Goal: Task Accomplishment & Management: Use online tool/utility

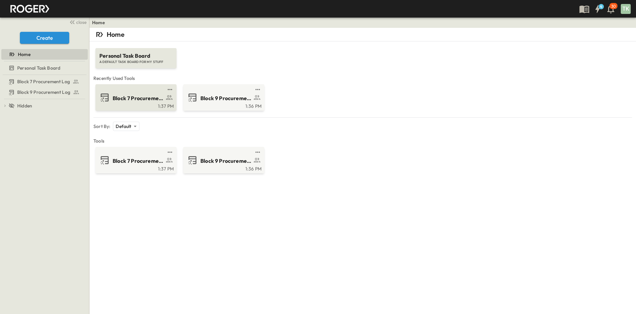
click at [125, 98] on span "Block 7 Procurement Log" at bounding box center [138, 98] width 51 height 8
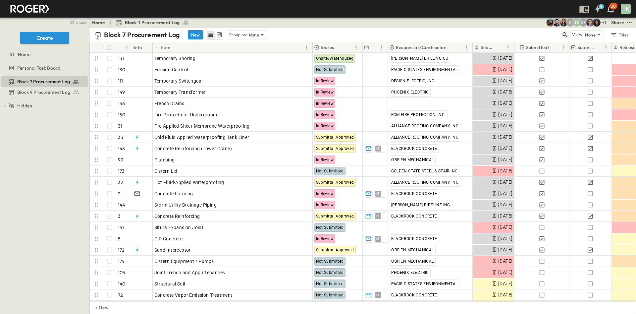
click at [566, 35] on icon "button" at bounding box center [565, 34] width 5 height 5
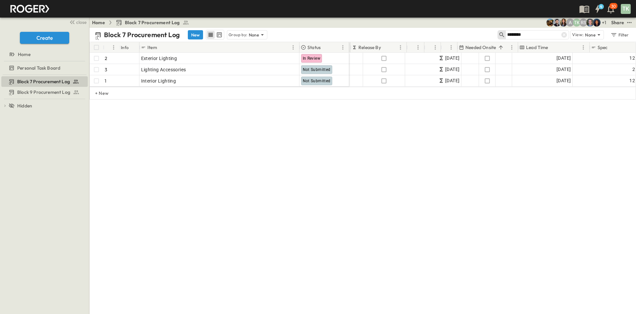
scroll to position [0, 322]
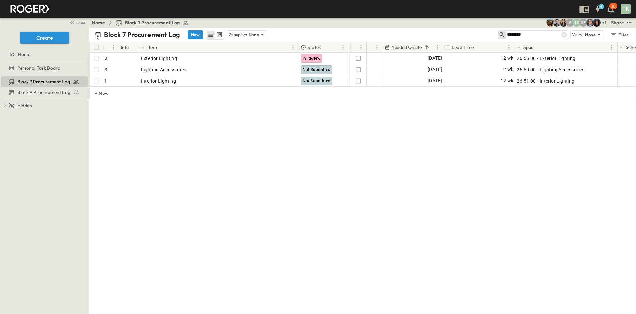
type input "********"
click at [242, 31] on p "Group by:" at bounding box center [238, 34] width 19 height 7
click at [566, 34] on icon at bounding box center [565, 35] width 6 height 6
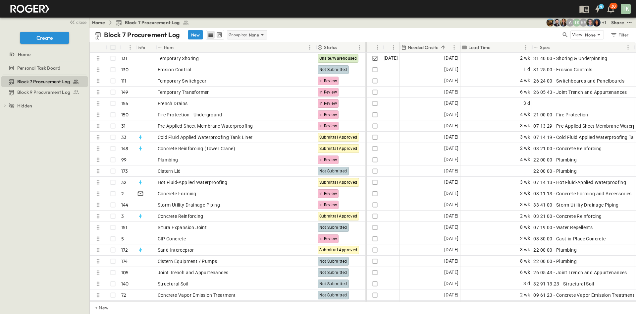
click at [249, 34] on p "None" at bounding box center [254, 34] width 11 height 7
click at [251, 61] on p "Responsible Contractor" at bounding box center [246, 66] width 37 height 13
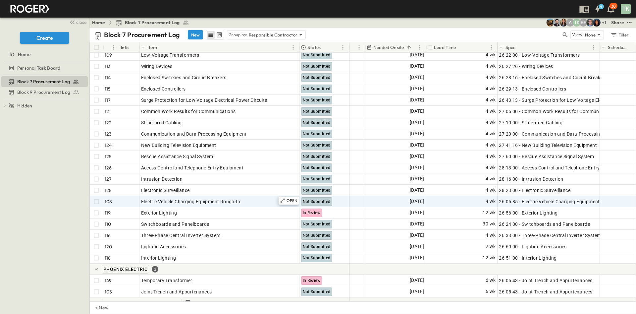
scroll to position [2013, 340]
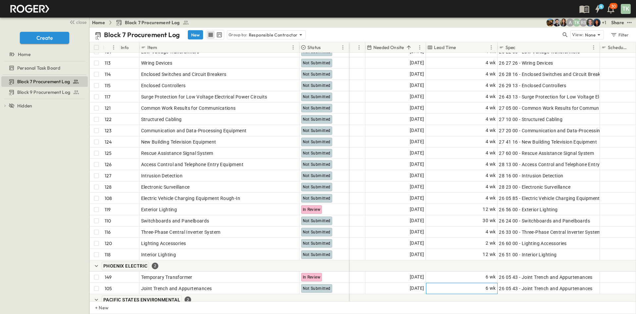
drag, startPoint x: 468, startPoint y: 292, endPoint x: 497, endPoint y: 294, distance: 29.6
click at [497, 294] on div "104 OPEN Raceway and Boxes for Electrical Systems Not Submitted 107 OPEN Identi…" at bounding box center [363, 177] width 546 height 249
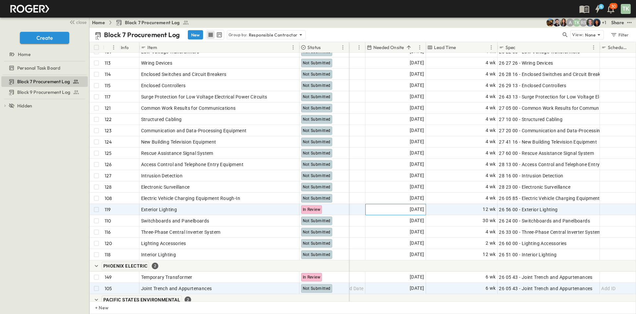
click at [416, 209] on span "[DATE]" at bounding box center [417, 210] width 14 height 8
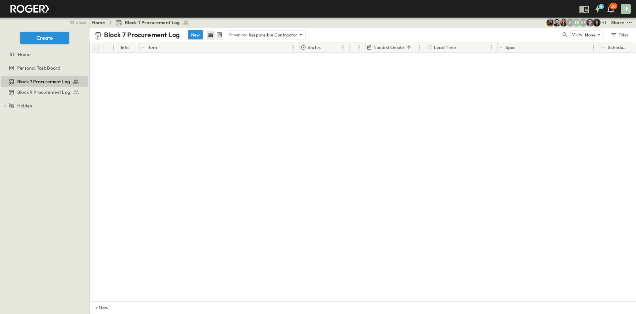
scroll to position [372, 340]
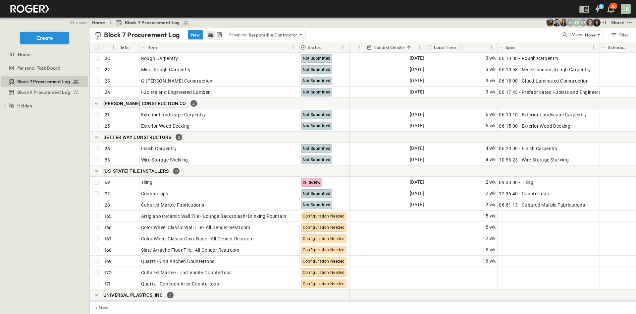
click at [460, 46] on icon "Sort" at bounding box center [461, 47] width 4 height 4
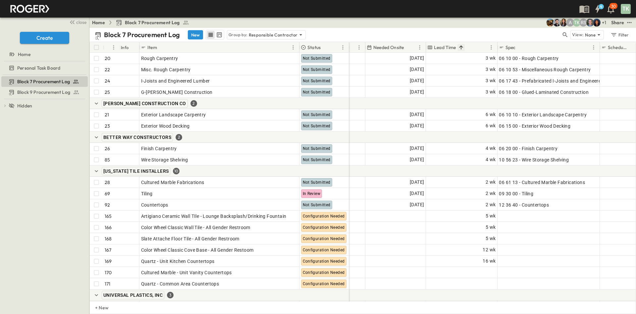
click at [462, 46] on icon "Sort" at bounding box center [461, 47] width 6 height 6
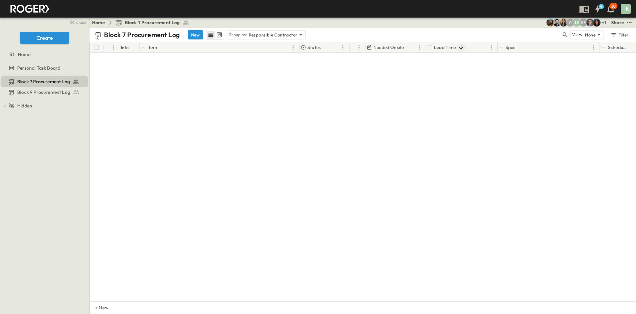
scroll to position [0, 340]
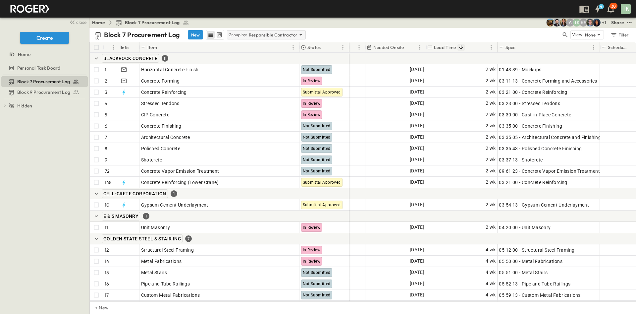
click at [290, 35] on p "Responsible Contractor" at bounding box center [273, 34] width 49 height 7
click at [271, 46] on div "None" at bounding box center [265, 43] width 77 height 9
